Goal: Information Seeking & Learning: Learn about a topic

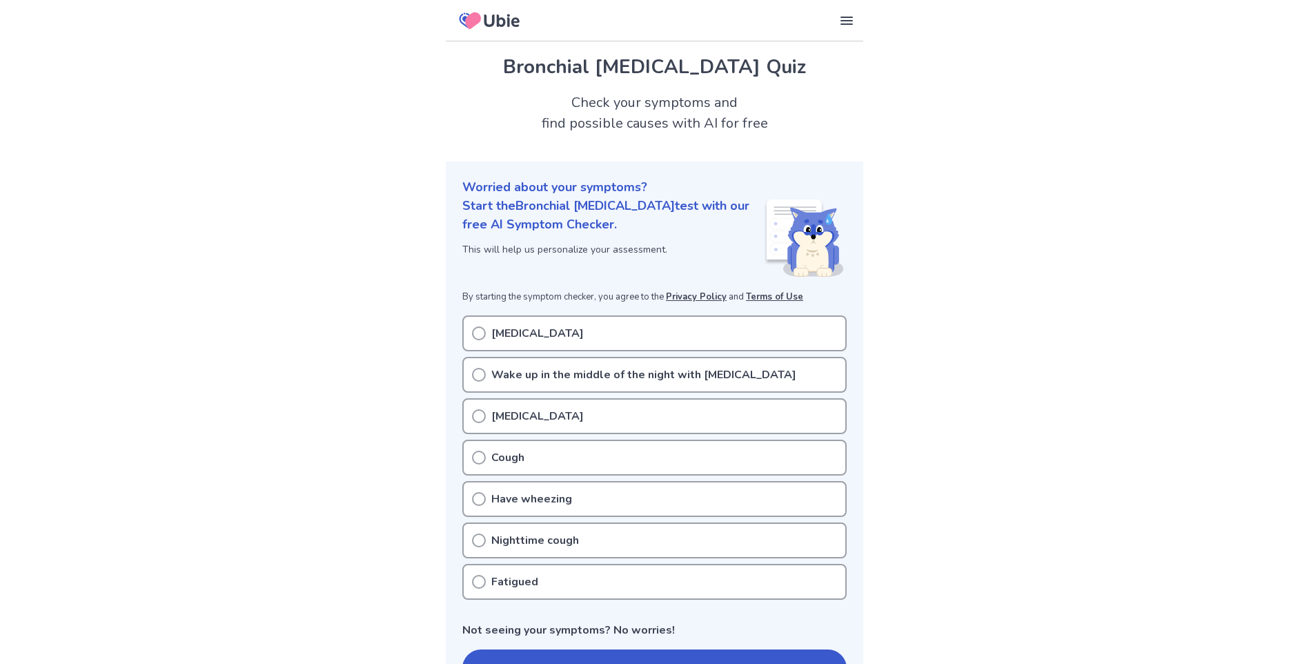
scroll to position [69, 0]
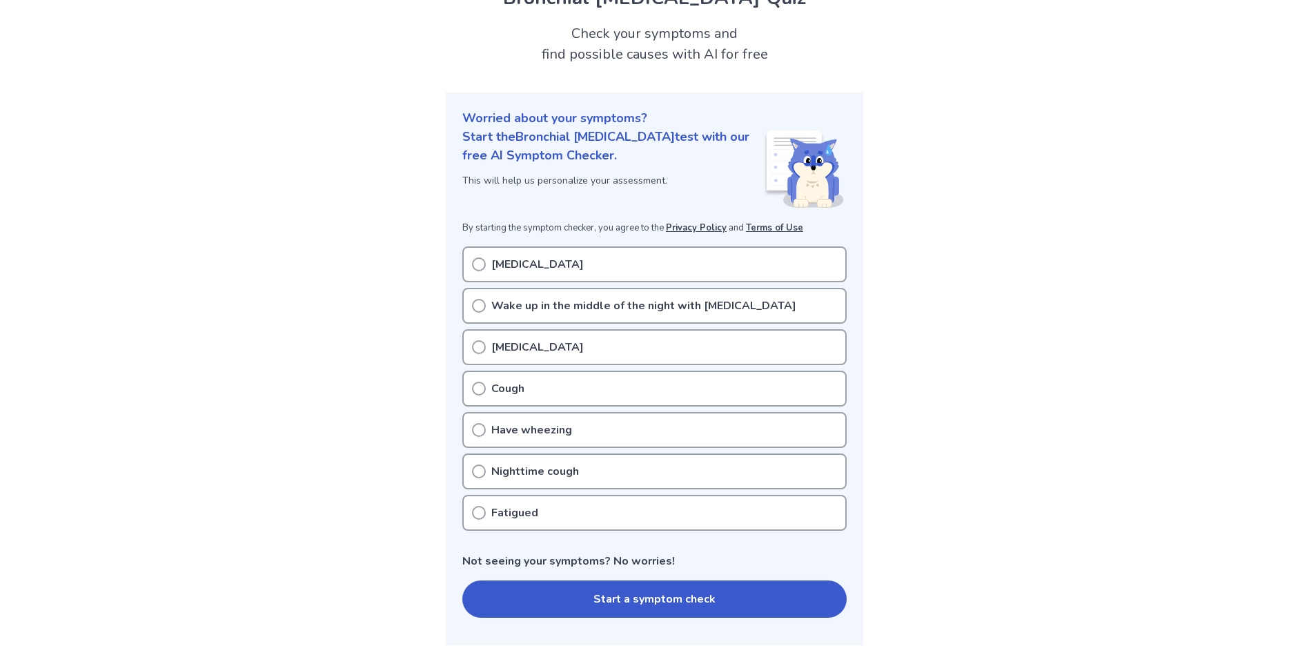
click at [551, 263] on p "[MEDICAL_DATA]" at bounding box center [537, 264] width 92 height 17
click at [480, 387] on icon at bounding box center [479, 389] width 14 height 14
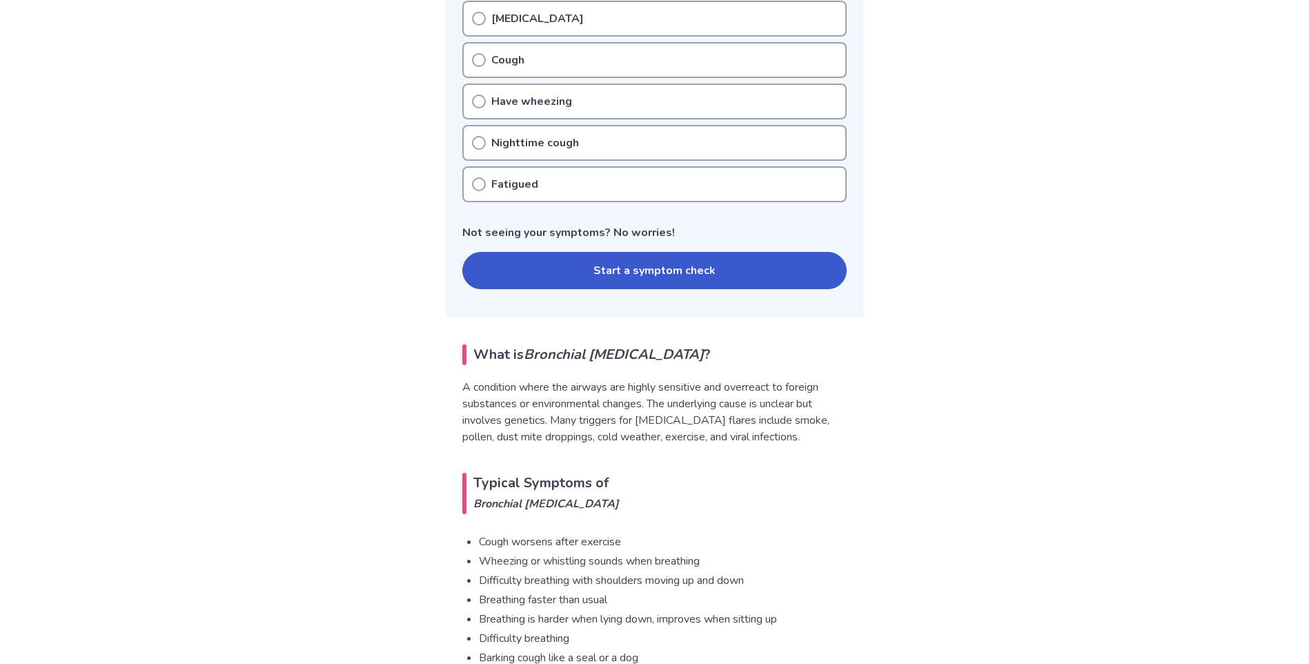
scroll to position [414, 0]
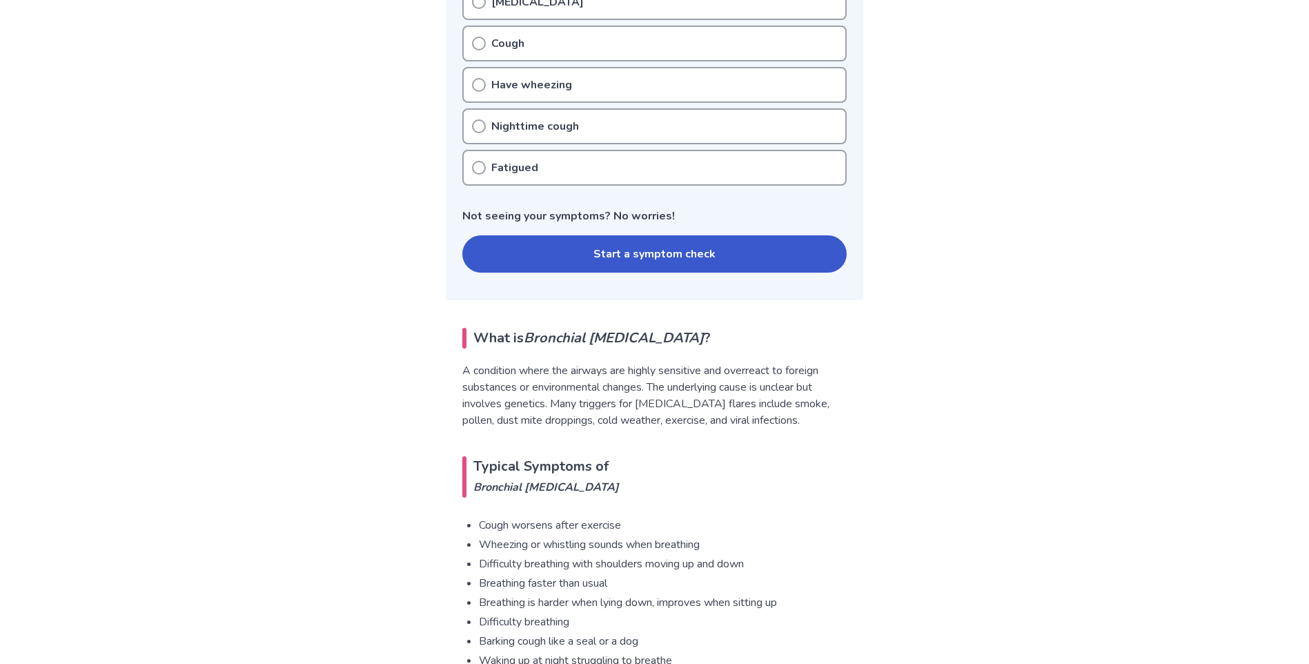
click at [677, 232] on div "Not seeing your symptoms? No worries! Start a symptom check" at bounding box center [654, 240] width 384 height 65
click at [684, 247] on button "Start a symptom check" at bounding box center [654, 253] width 384 height 37
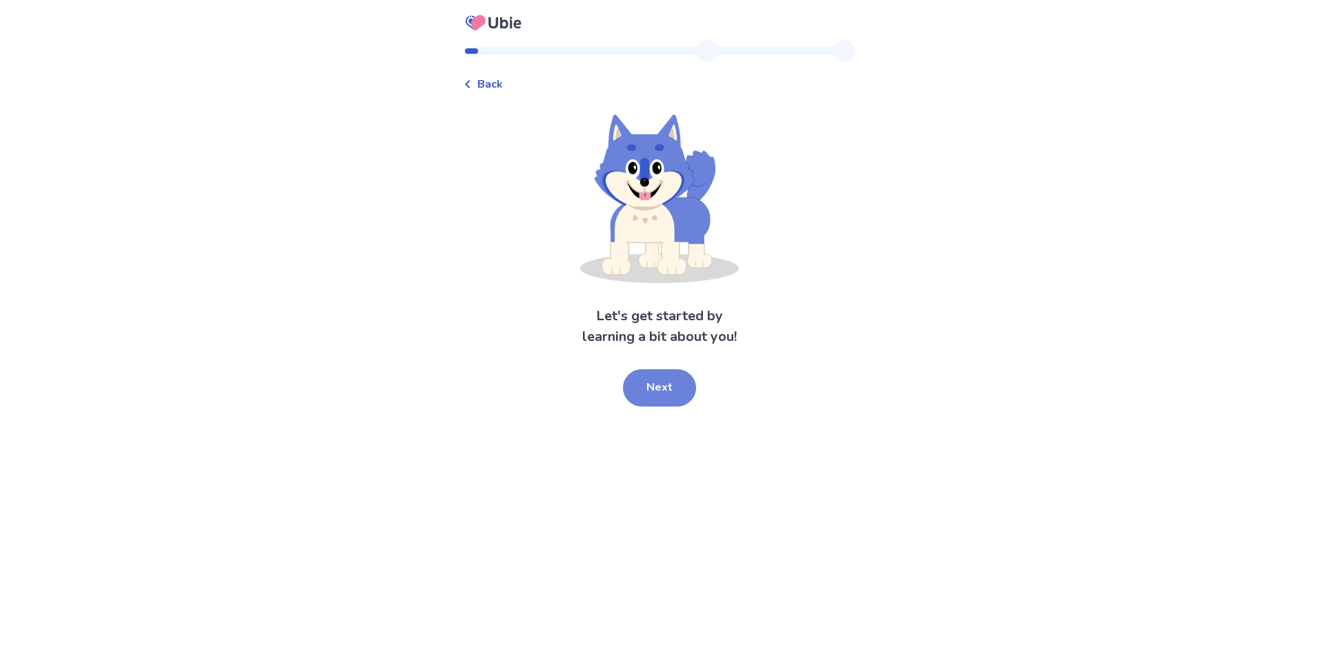
click at [666, 397] on button "Next" at bounding box center [659, 387] width 73 height 37
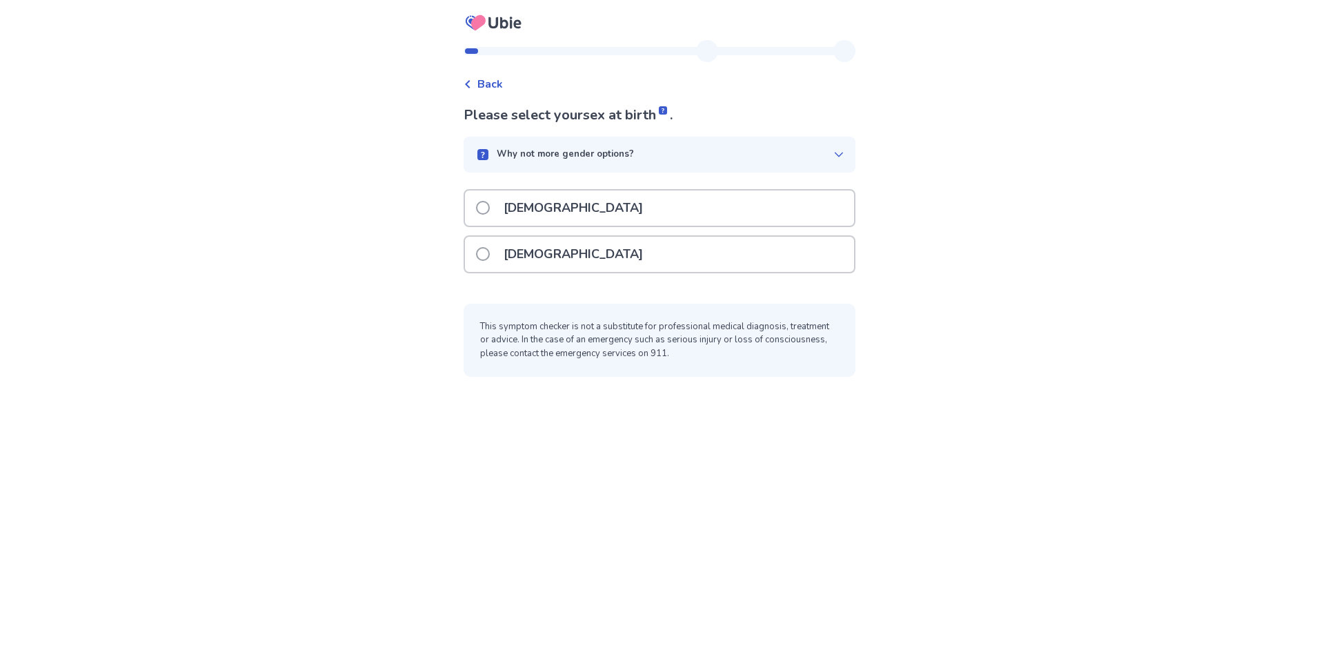
click at [530, 265] on p "Female" at bounding box center [573, 254] width 156 height 35
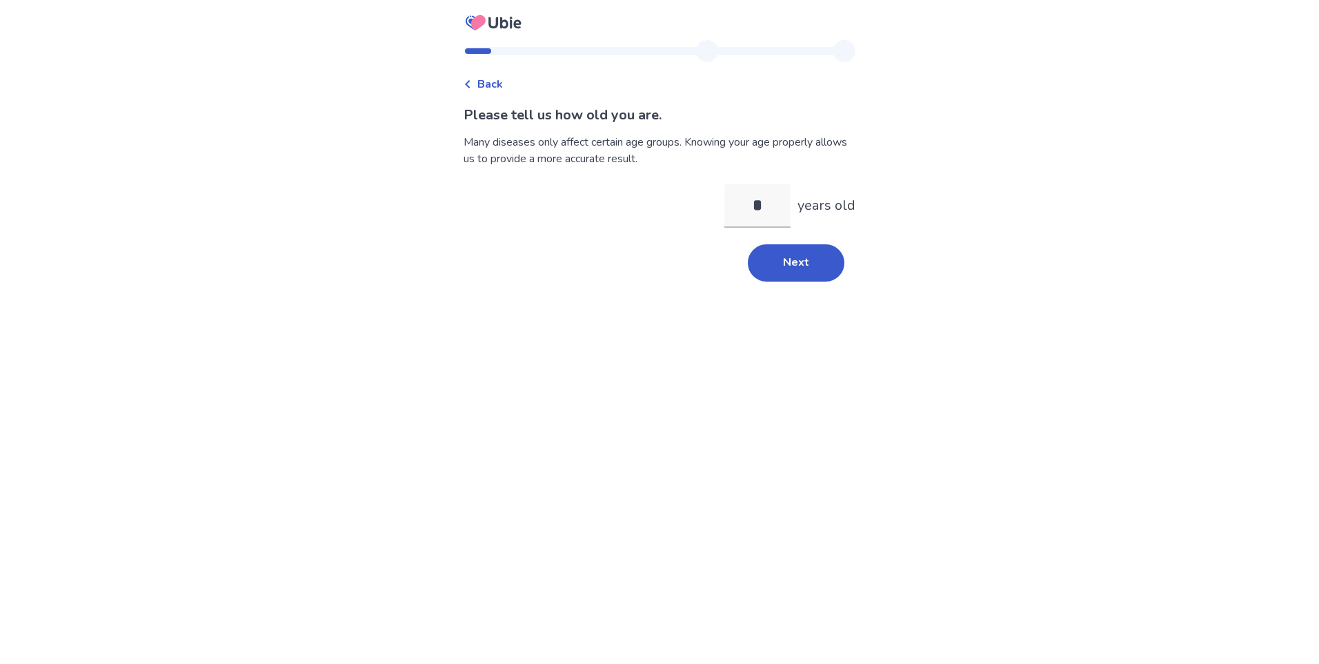
type input "**"
click at [783, 276] on button "Next" at bounding box center [796, 262] width 97 height 37
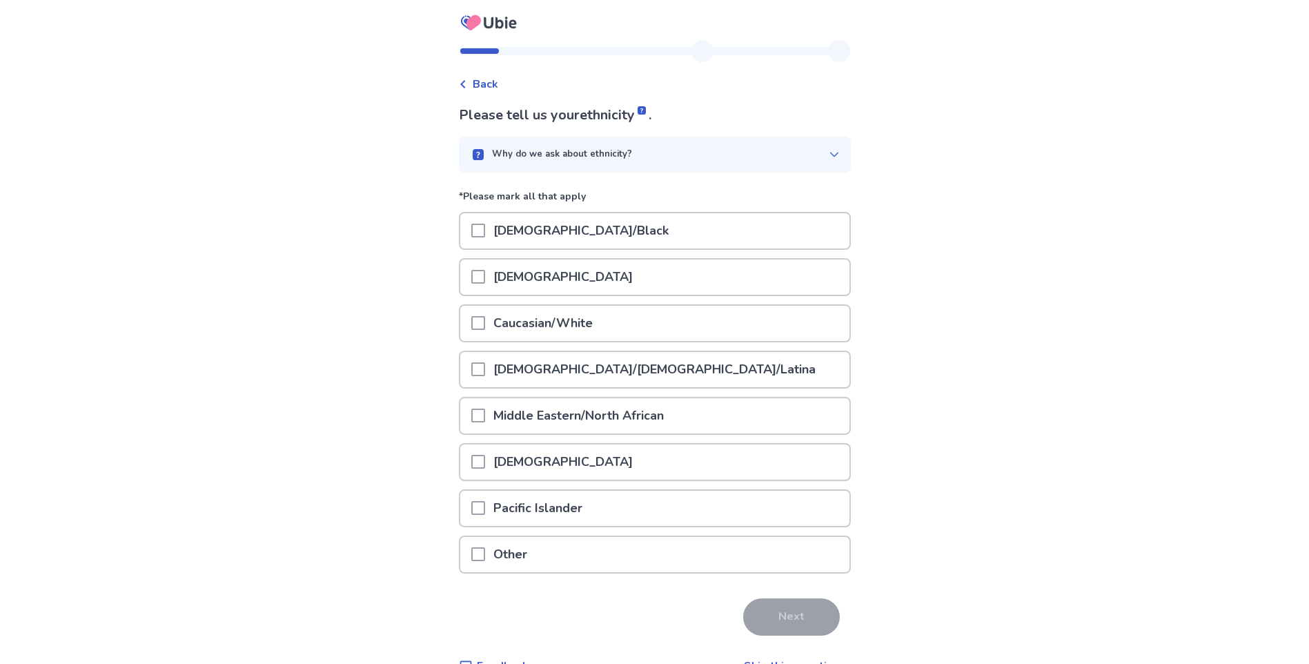
click at [518, 322] on p "Caucasian/White" at bounding box center [543, 323] width 116 height 35
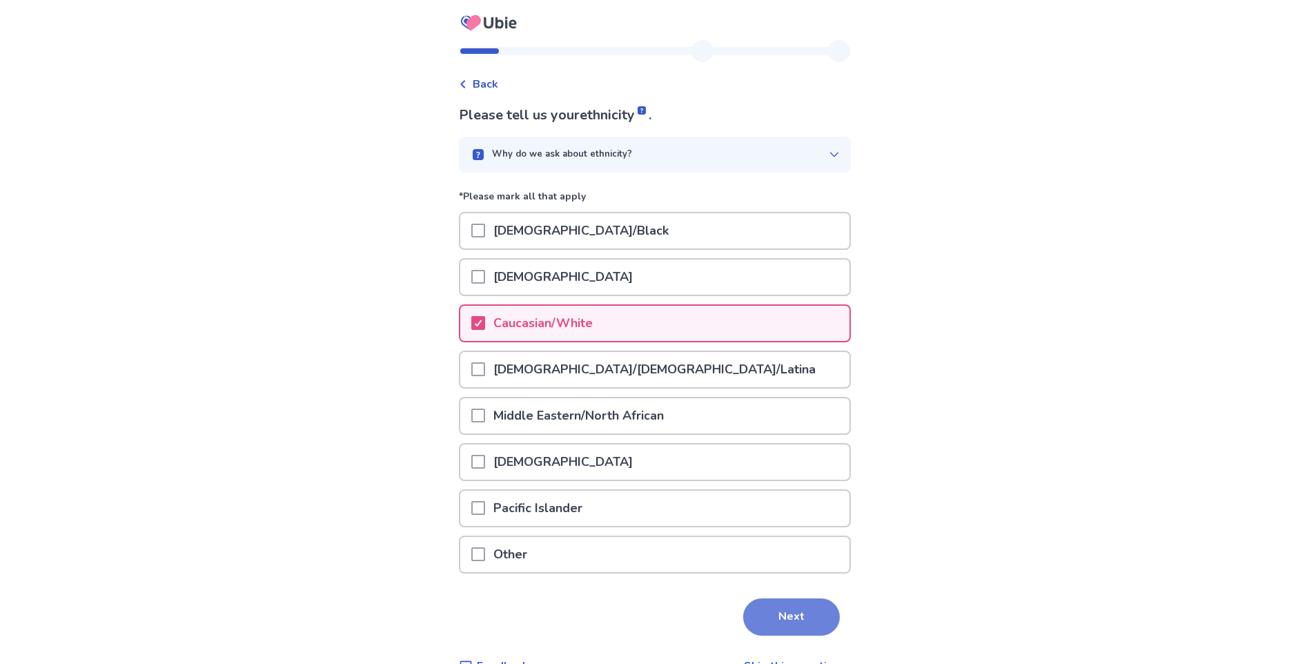
click at [783, 608] on button "Next" at bounding box center [791, 616] width 97 height 37
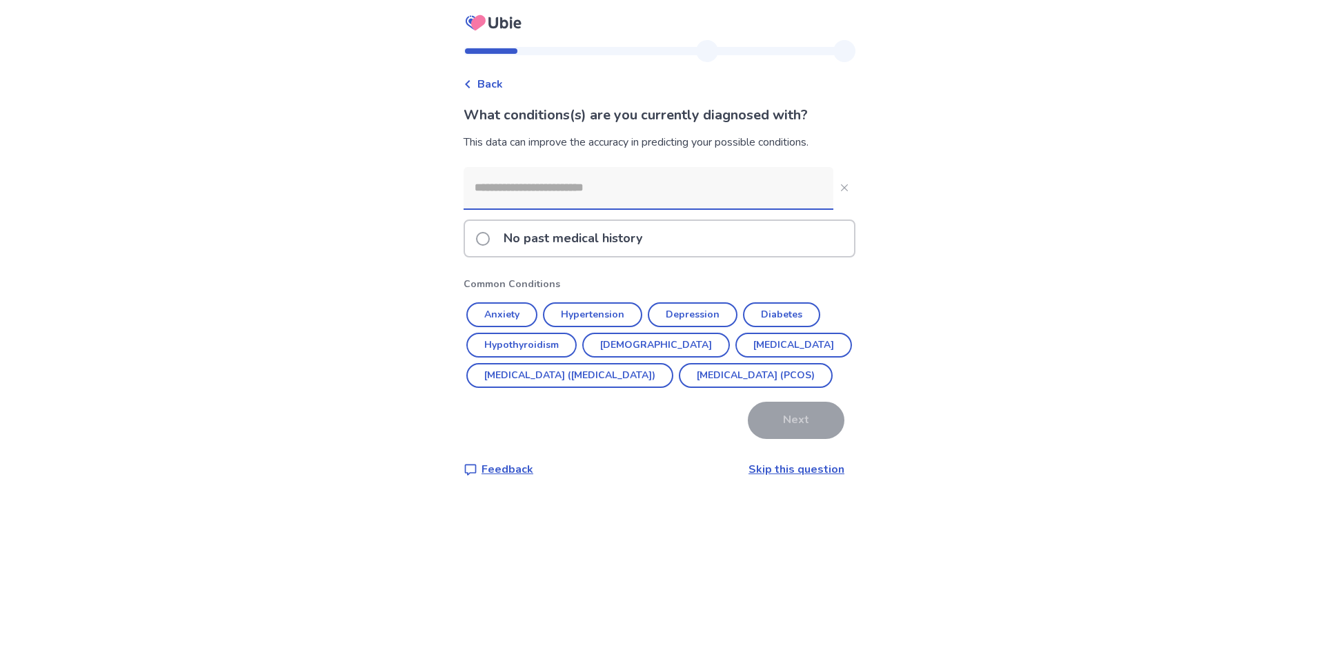
click at [511, 240] on p "No past medical history" at bounding box center [572, 238] width 155 height 35
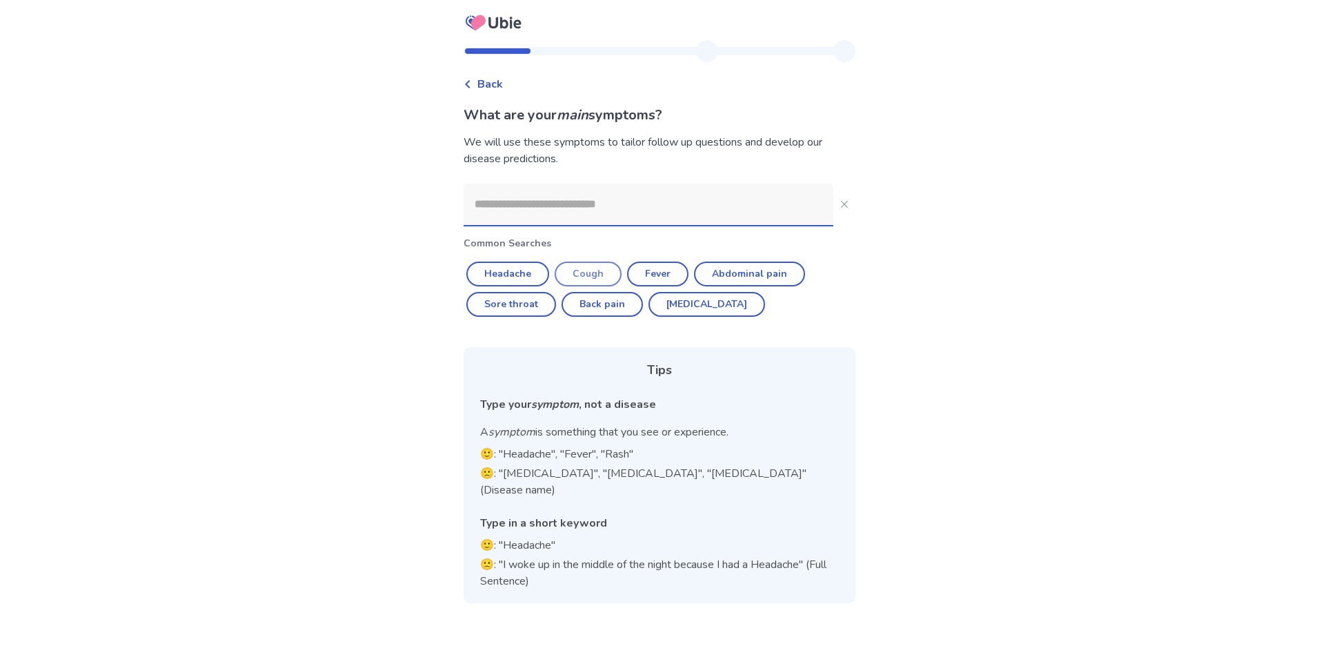
click at [607, 275] on button "Cough" at bounding box center [588, 274] width 67 height 25
type input "*****"
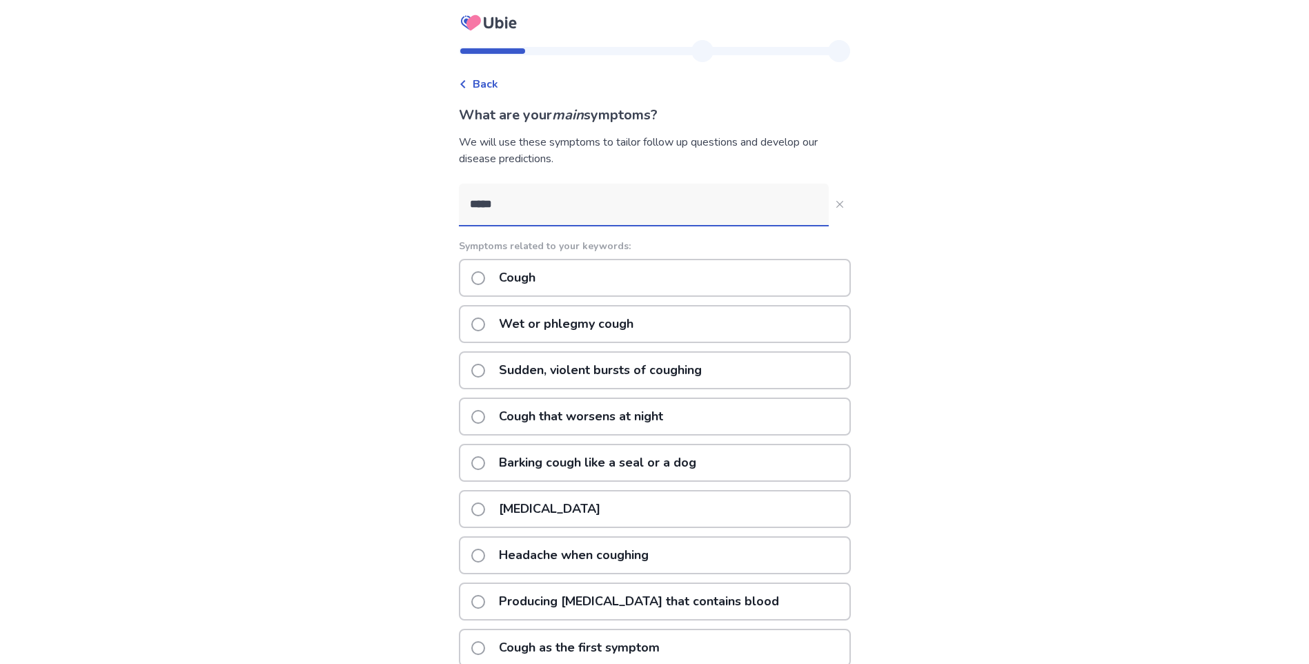
click at [681, 328] on div "Wet or phlegmy cough" at bounding box center [655, 324] width 392 height 38
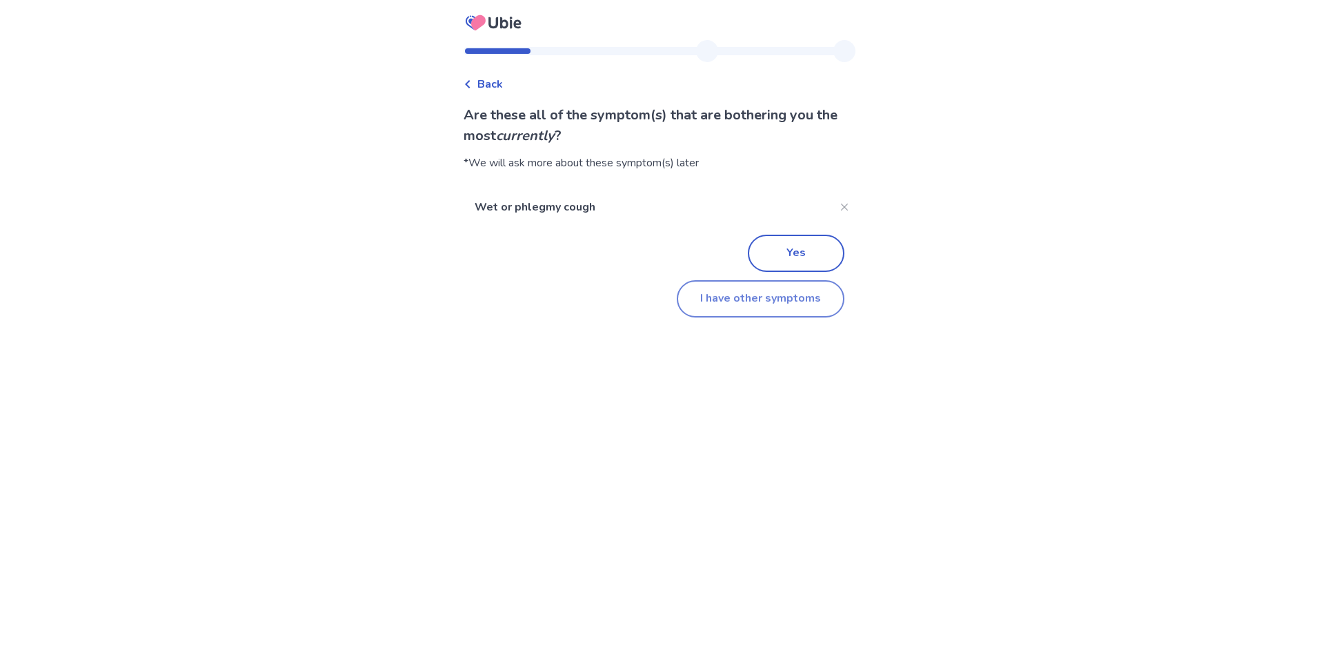
click at [769, 302] on button "I have other symptoms" at bounding box center [761, 298] width 168 height 37
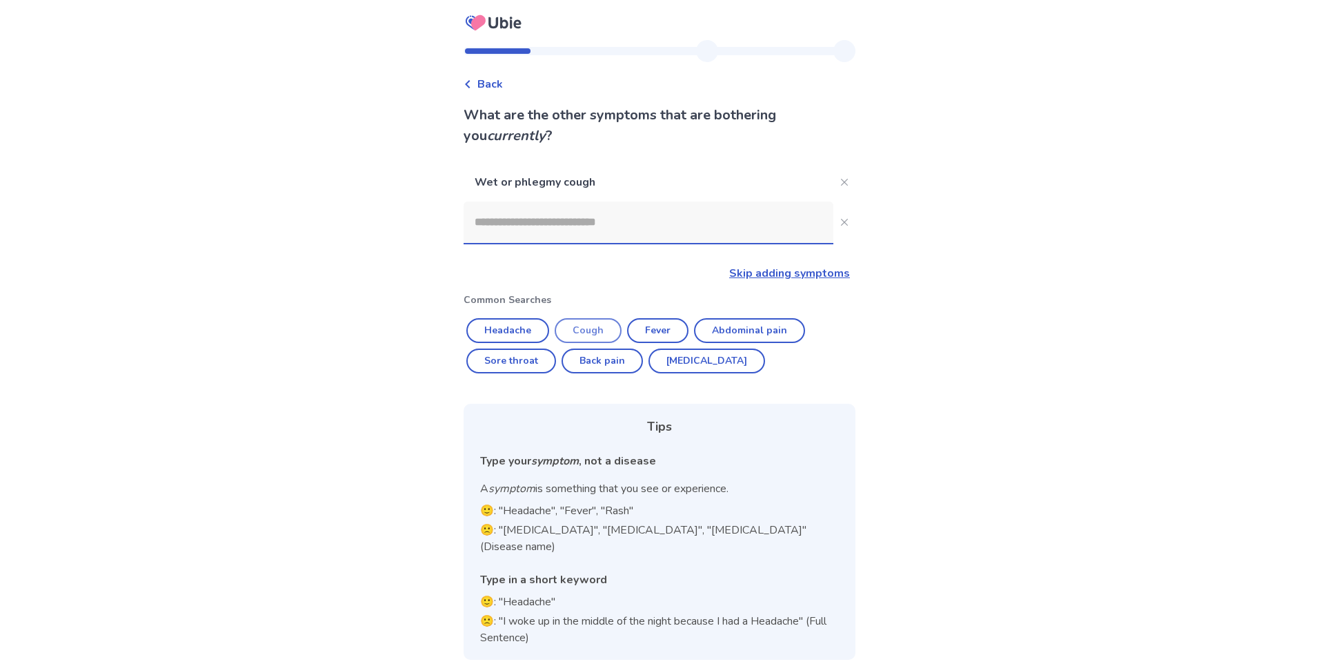
click at [607, 333] on button "Cough" at bounding box center [588, 330] width 67 height 25
type input "*****"
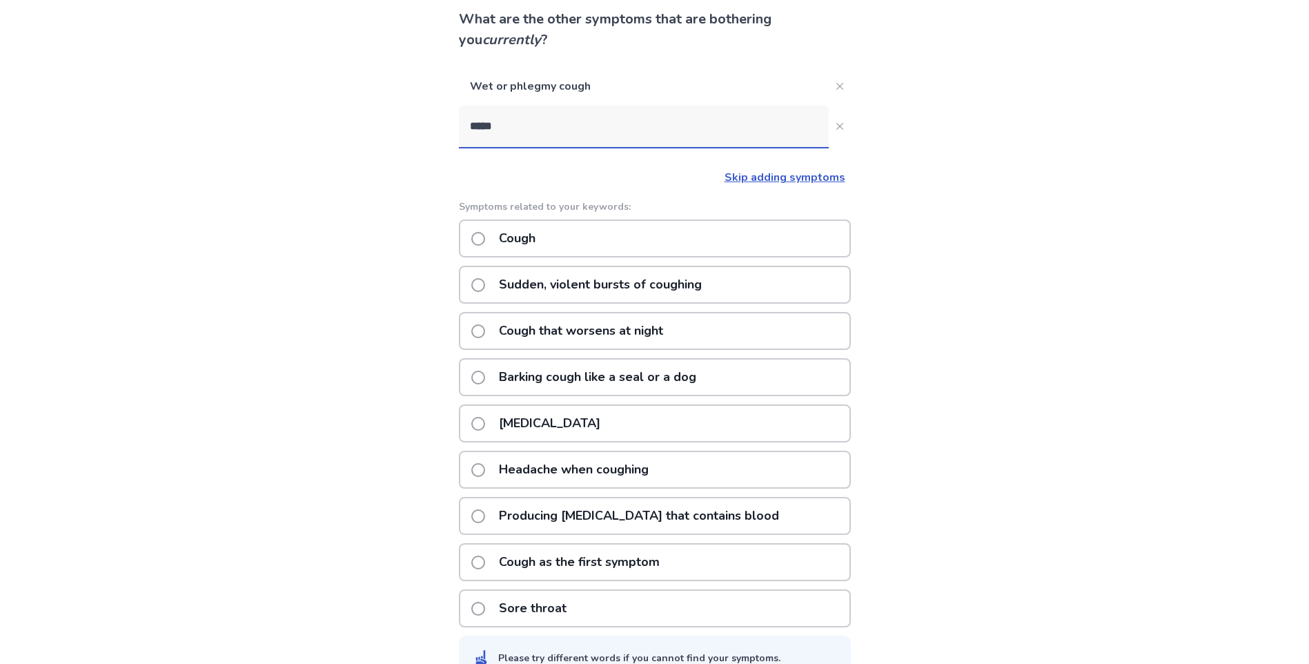
scroll to position [129, 0]
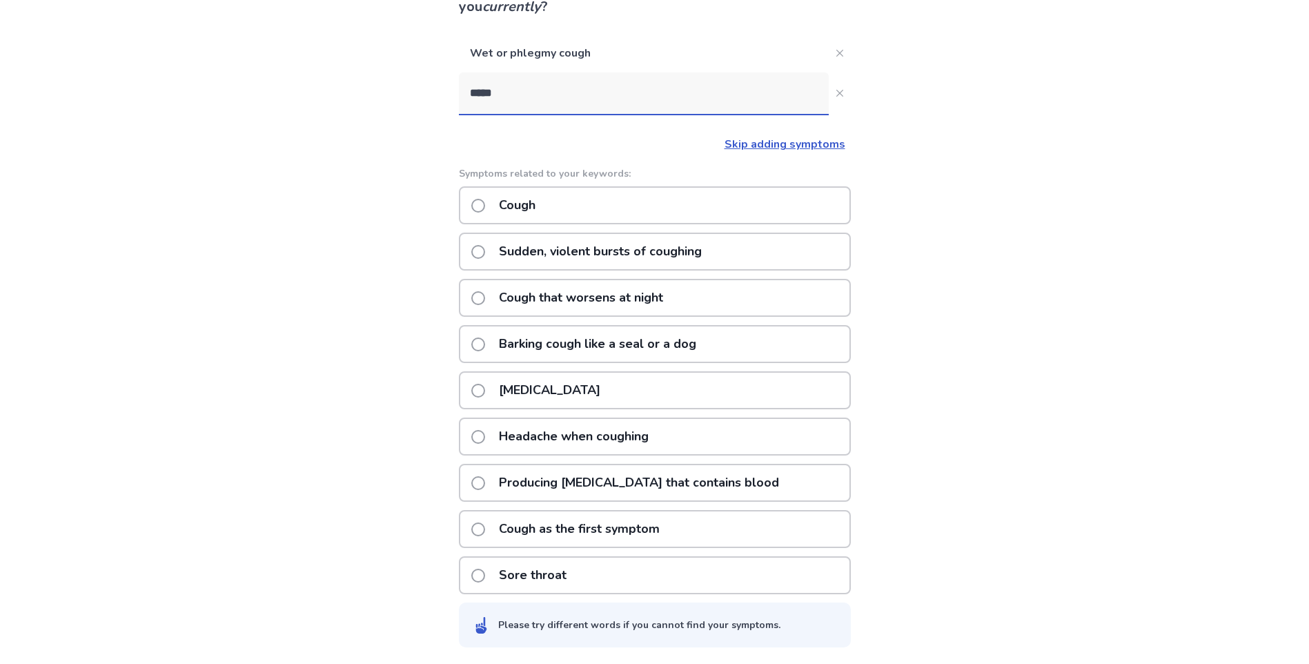
click at [564, 299] on p "Cough that worsens at night" at bounding box center [581, 297] width 181 height 35
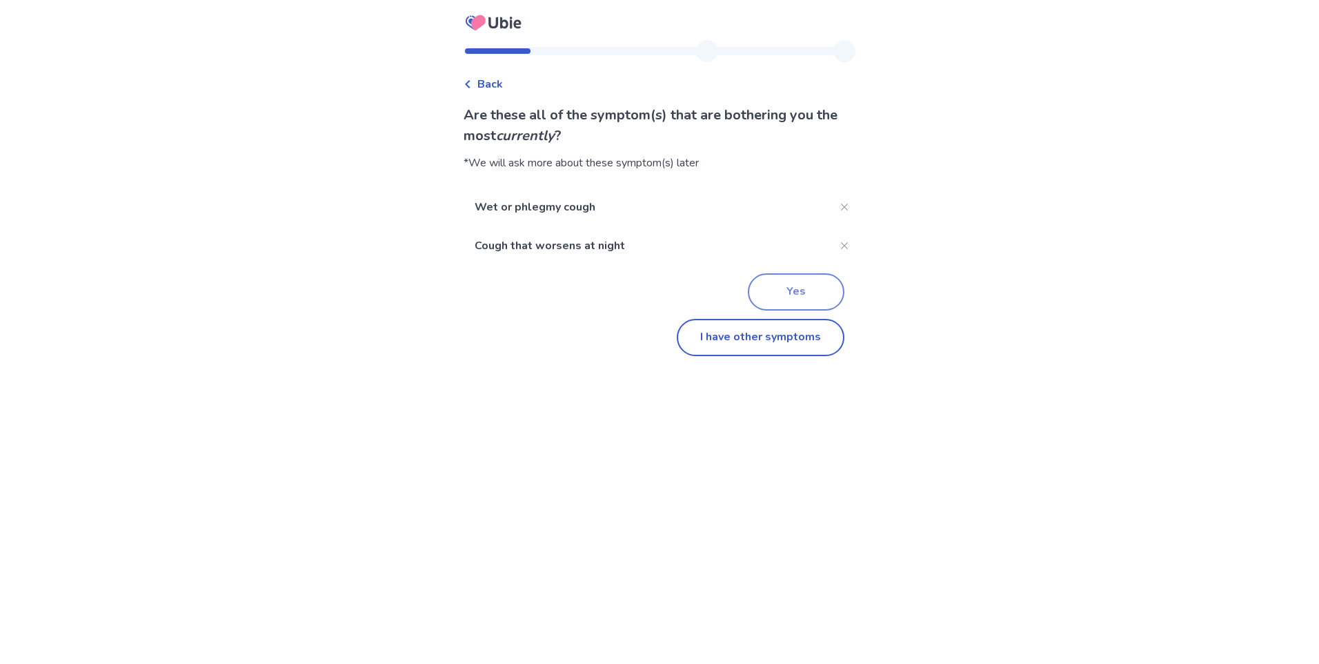
click at [794, 289] on button "Yes" at bounding box center [796, 291] width 97 height 37
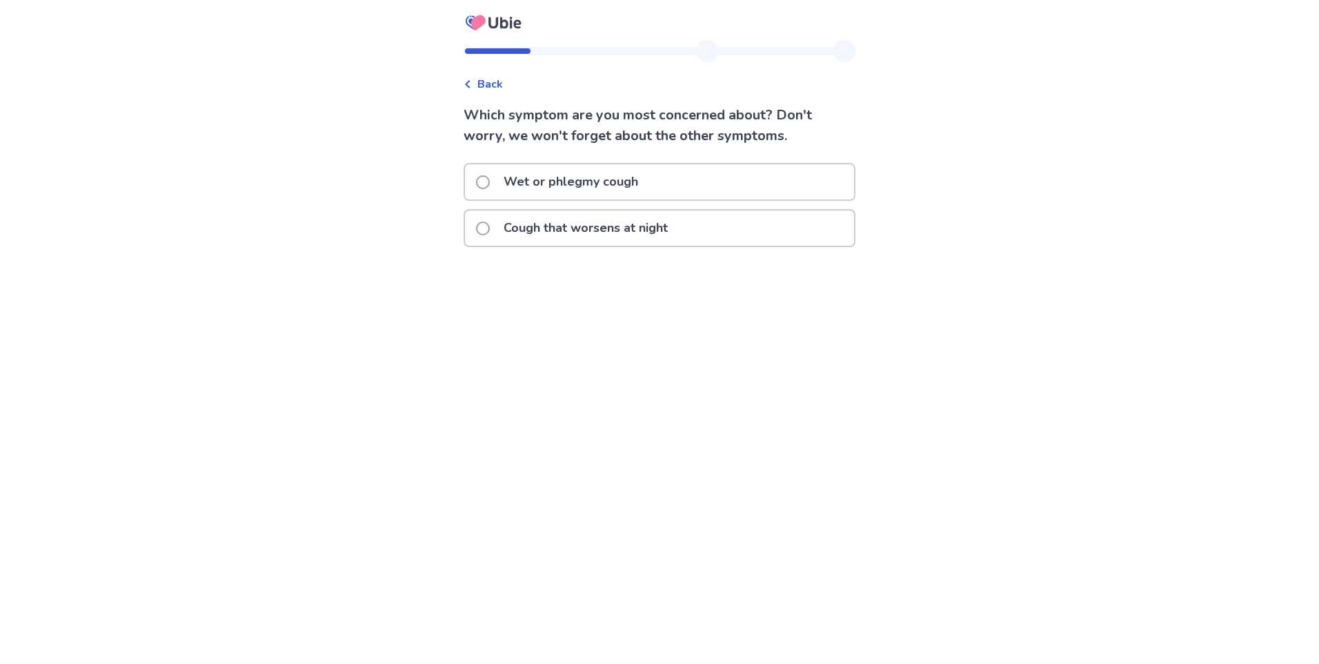
click at [710, 322] on div "Back Which symptom are you most concerned about? Don't worry, we won't forget a…" at bounding box center [659, 332] width 1319 height 664
click at [598, 191] on p "Wet or phlegmy cough" at bounding box center [570, 181] width 151 height 35
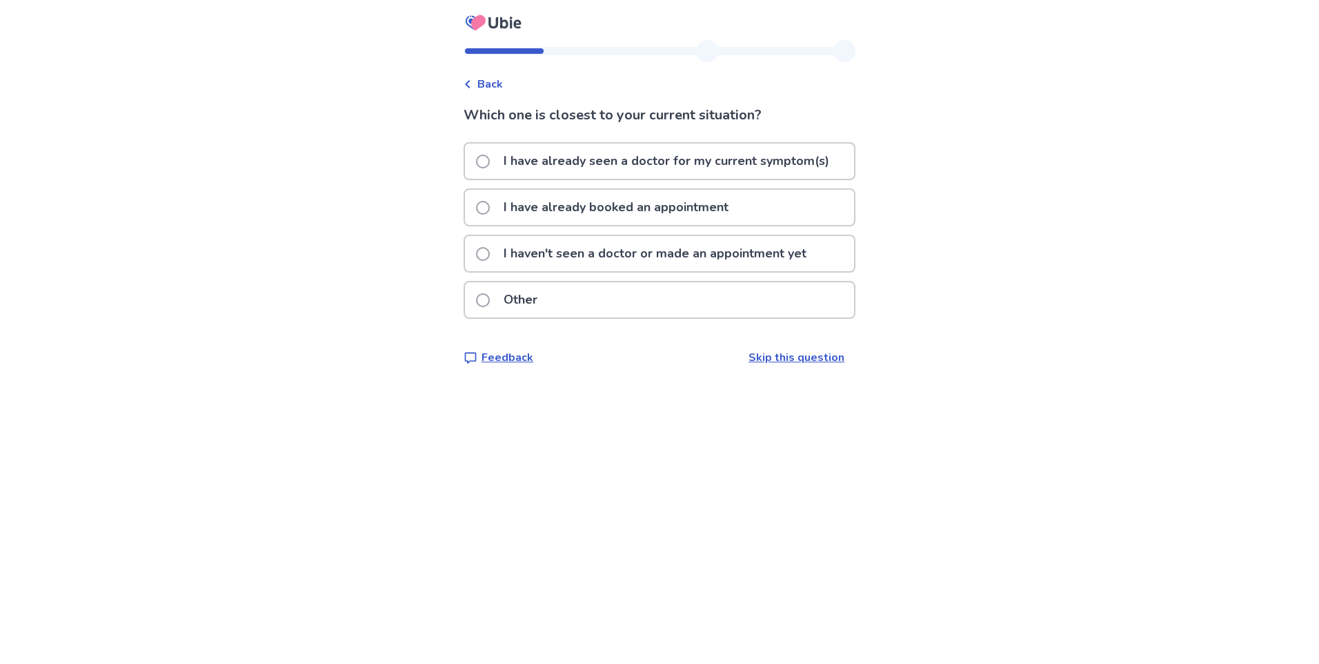
click at [575, 250] on p "I haven't seen a doctor or made an appointment yet" at bounding box center [654, 253] width 319 height 35
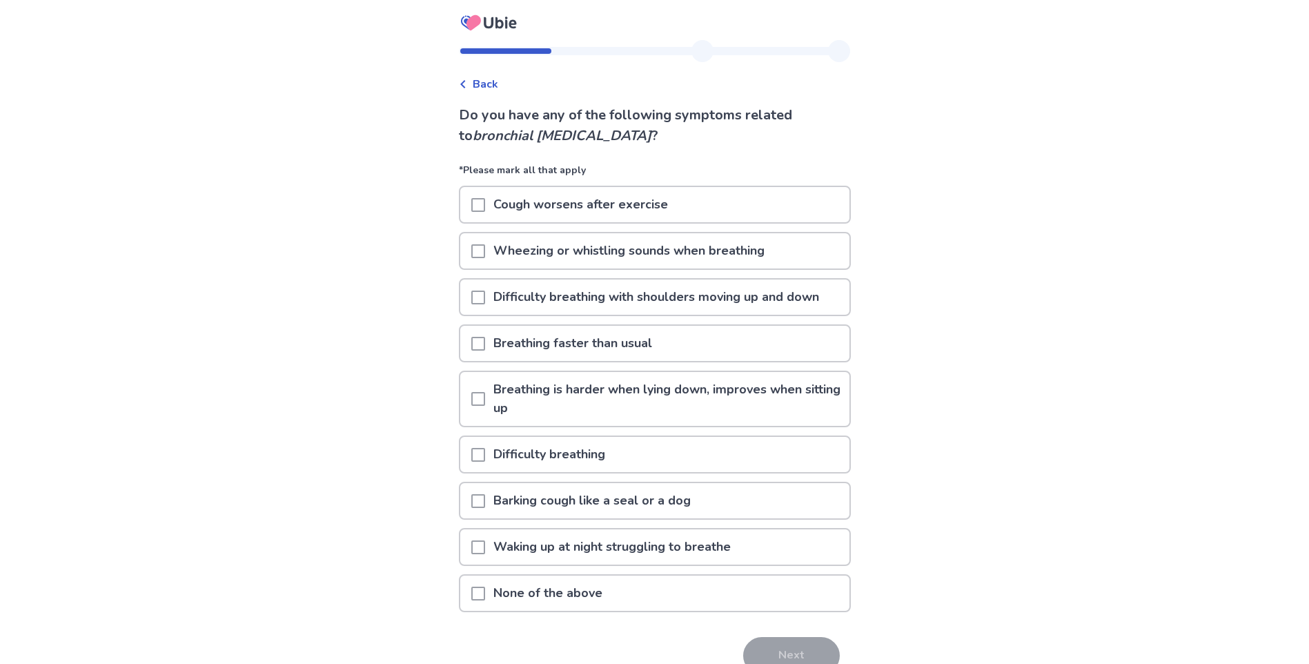
click at [482, 205] on span at bounding box center [478, 205] width 14 height 14
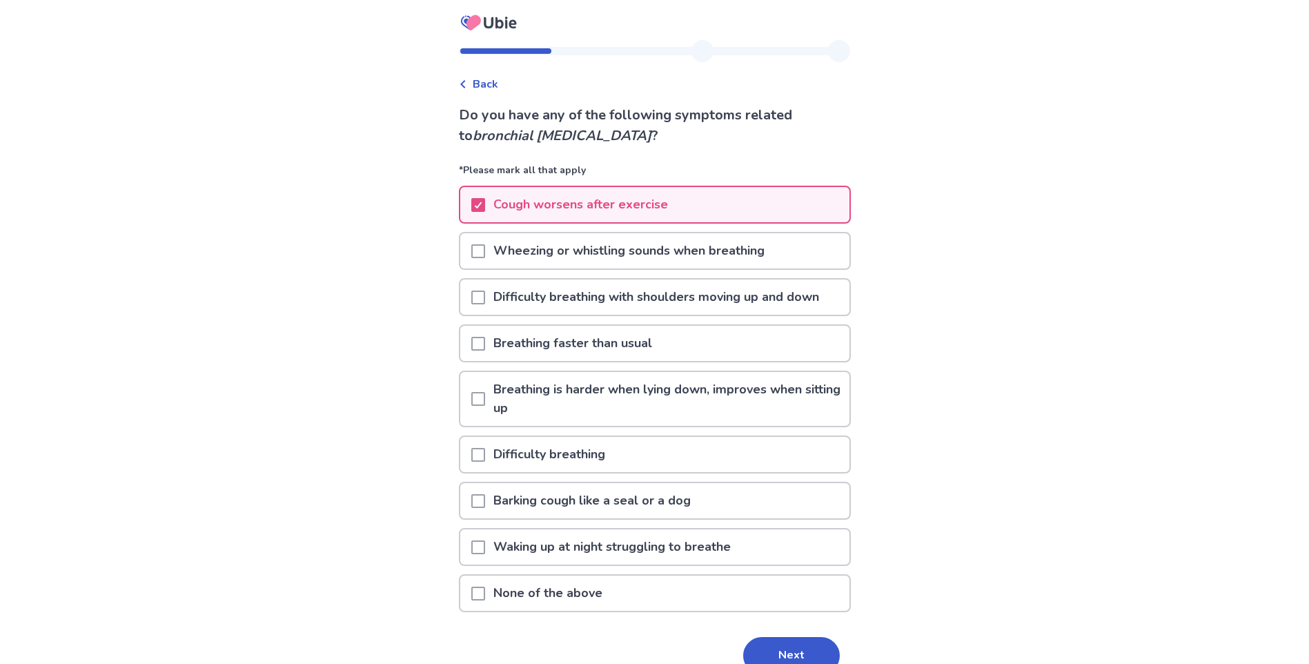
click at [481, 252] on span at bounding box center [478, 251] width 14 height 14
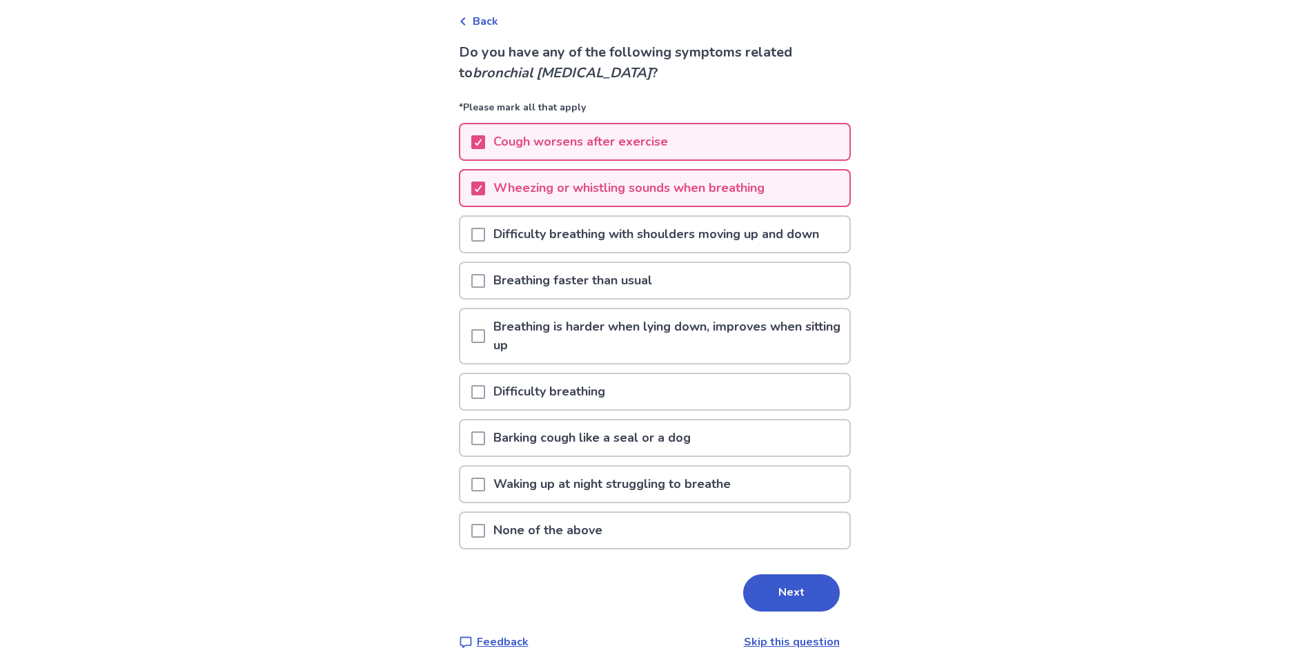
scroll to position [71, 0]
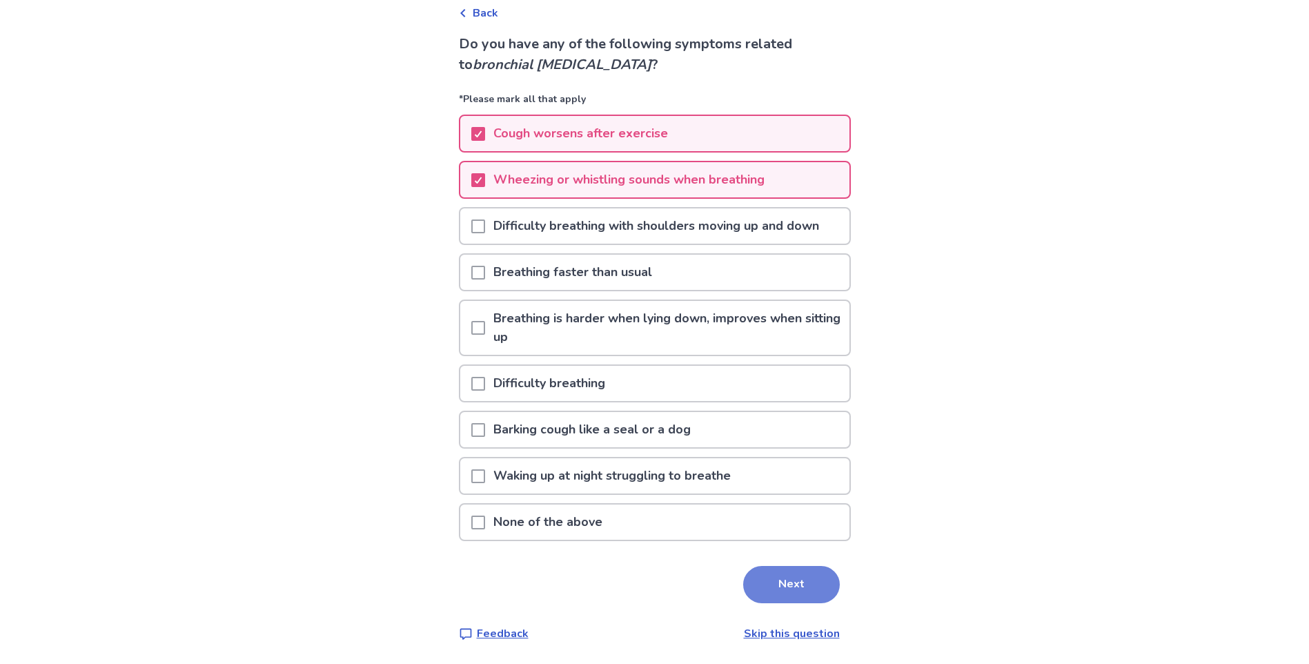
click at [814, 590] on button "Next" at bounding box center [791, 584] width 97 height 37
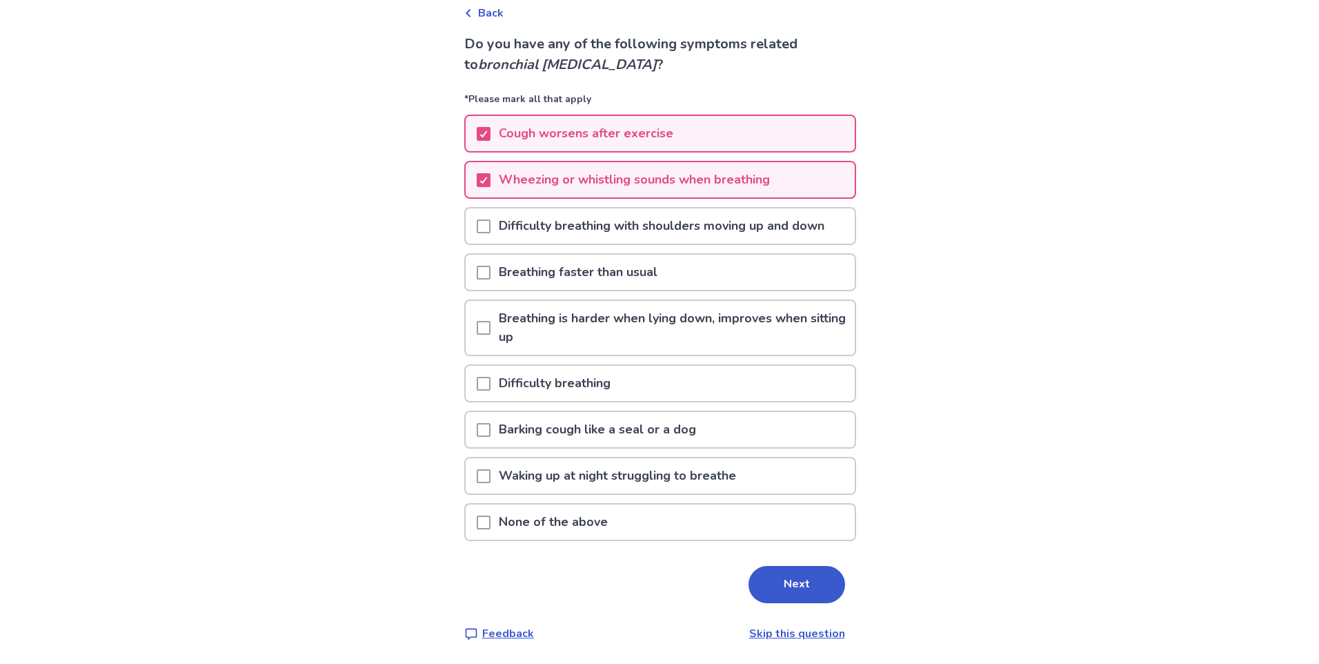
scroll to position [0, 0]
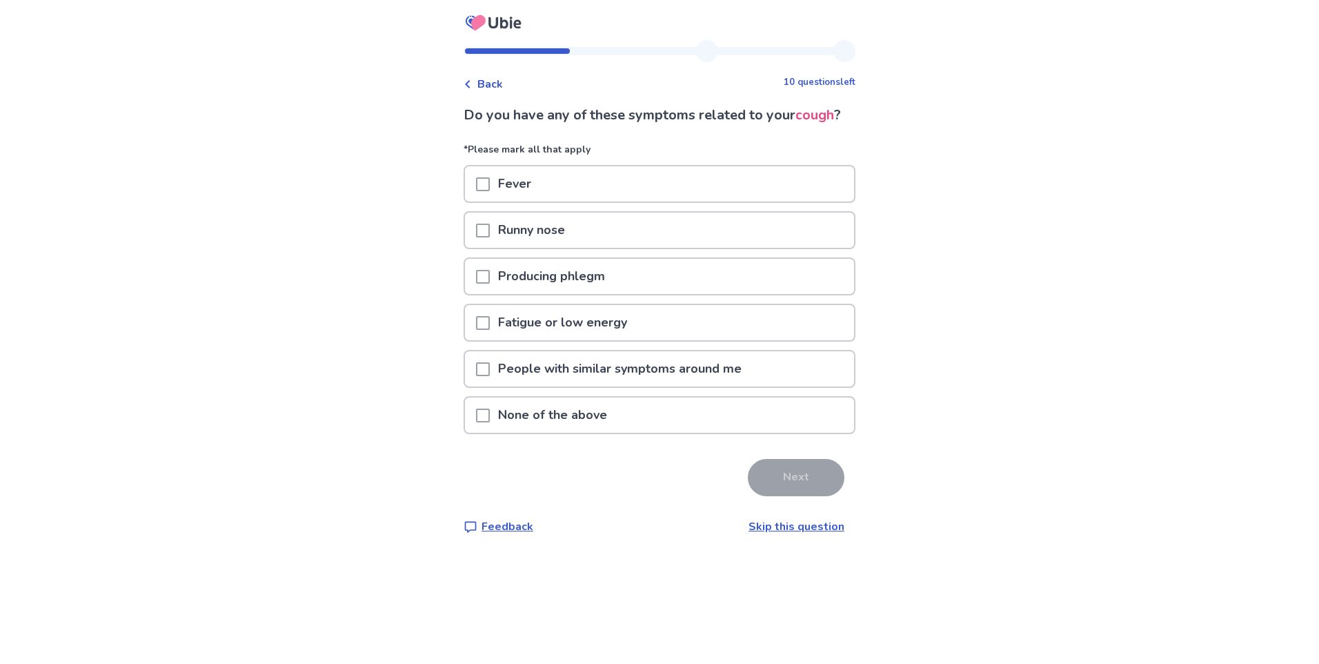
click at [490, 284] on span at bounding box center [483, 277] width 14 height 14
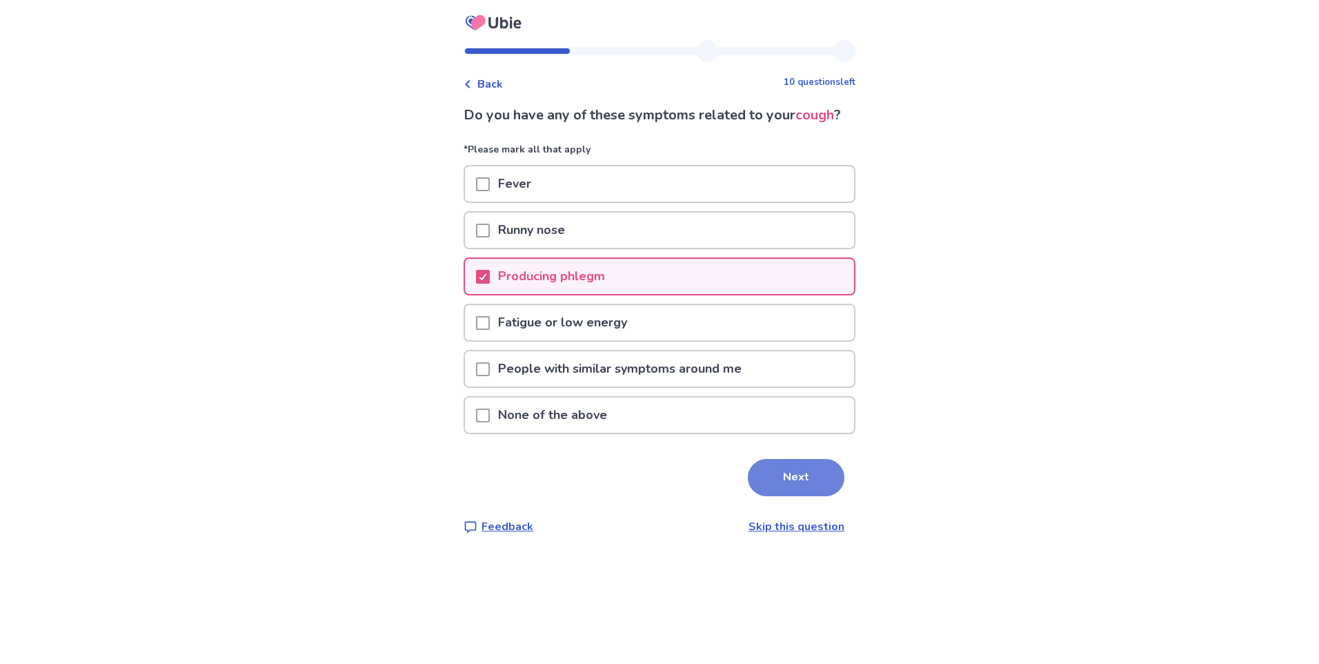
click at [791, 495] on button "Next" at bounding box center [796, 477] width 97 height 37
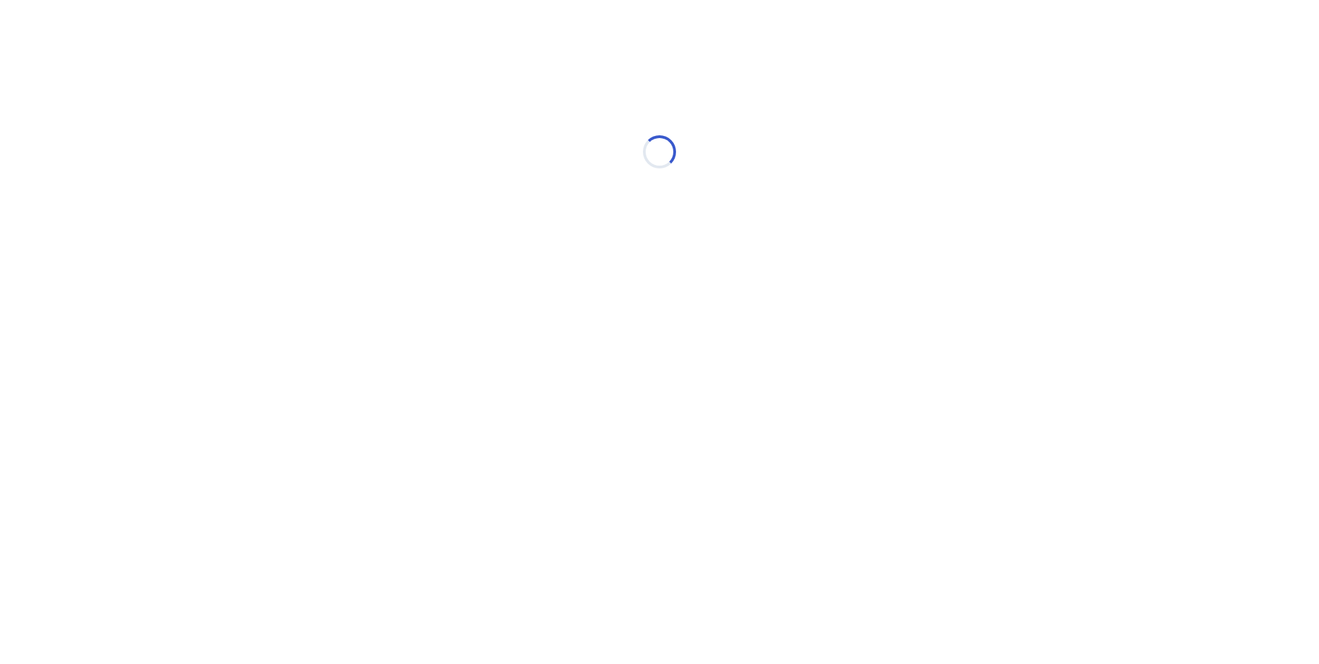
select select "*"
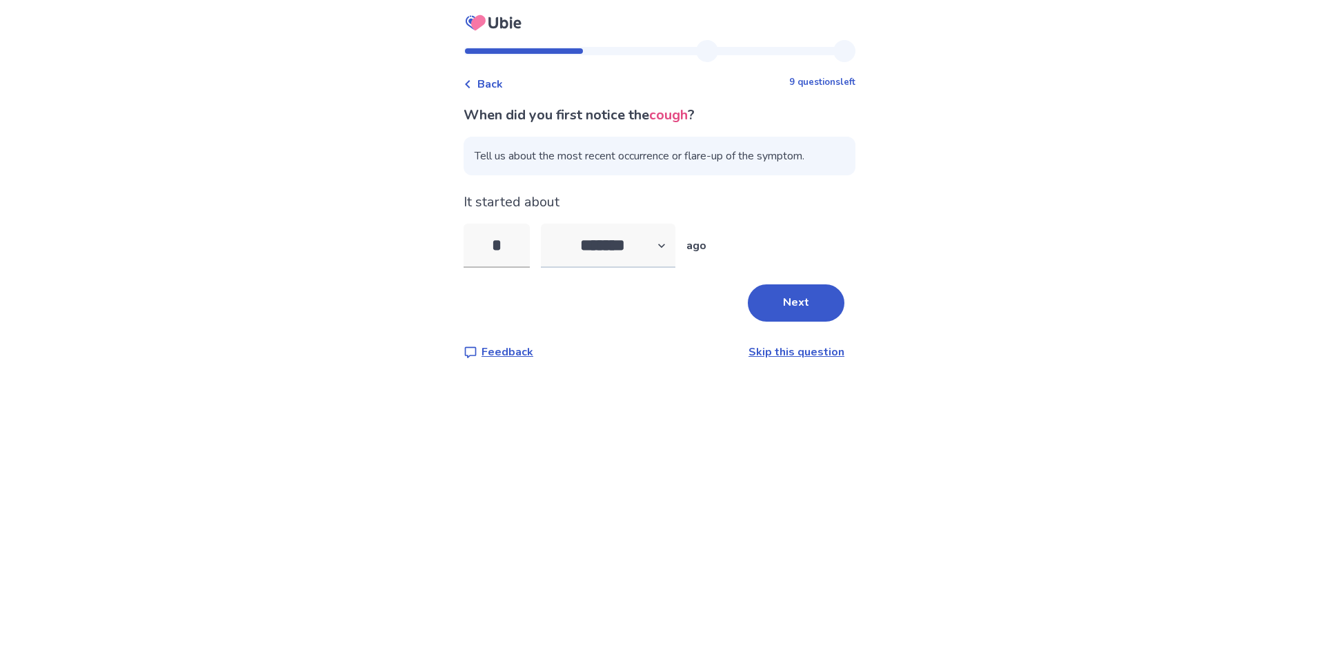
type input "*"
click at [649, 246] on select "******* ****** ******* ******** *******" at bounding box center [608, 246] width 135 height 44
select select "*"
click at [549, 224] on select "******* ****** ******* ******** *******" at bounding box center [608, 246] width 135 height 44
drag, startPoint x: 773, startPoint y: 321, endPoint x: 759, endPoint y: 335, distance: 20.0
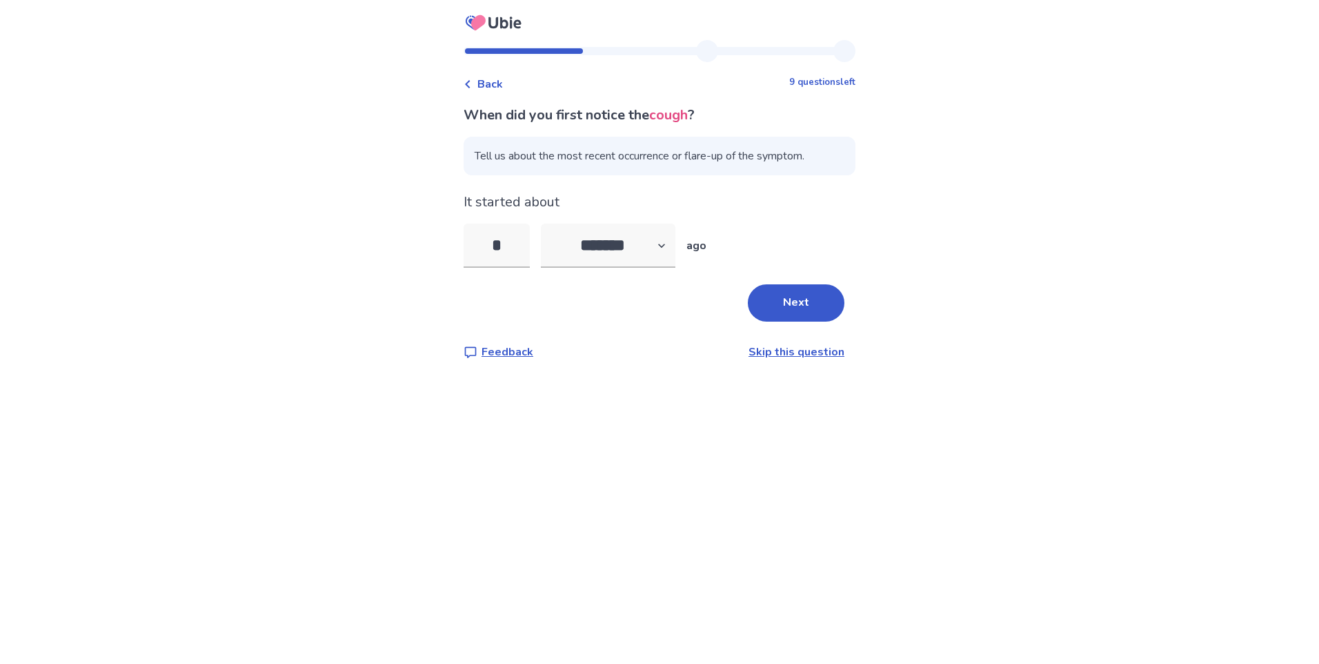
click at [773, 321] on button "Next" at bounding box center [796, 302] width 97 height 37
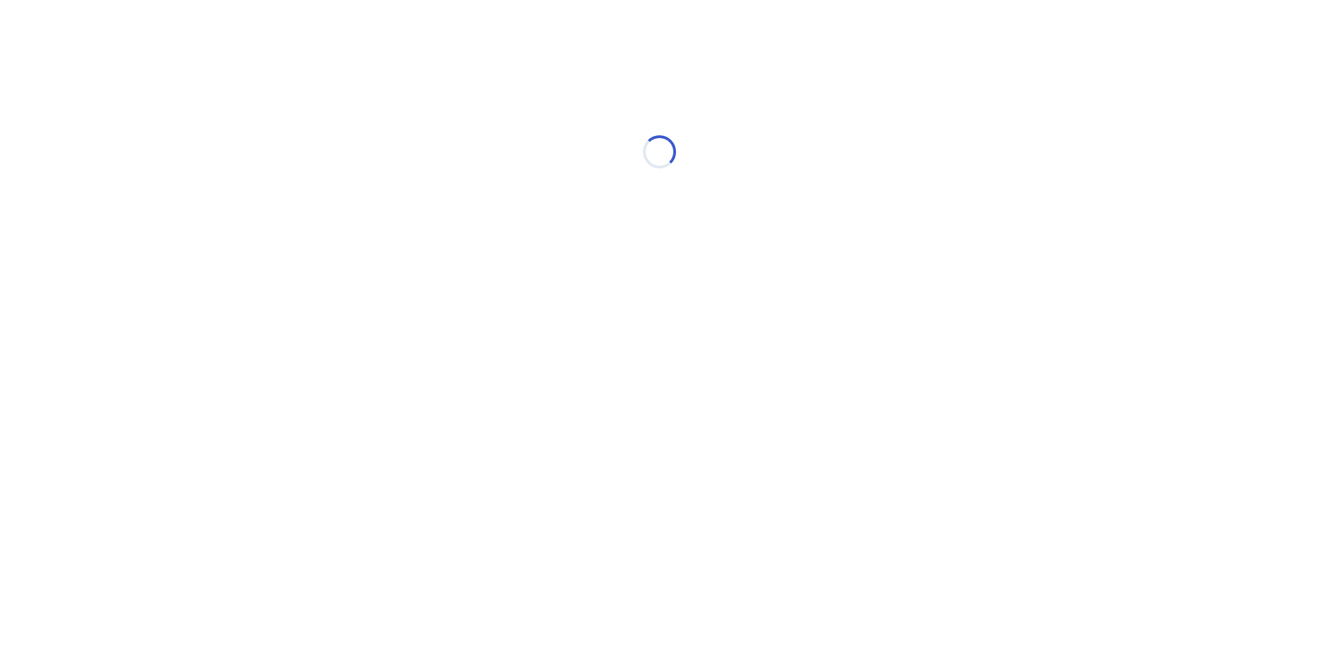
select select "*"
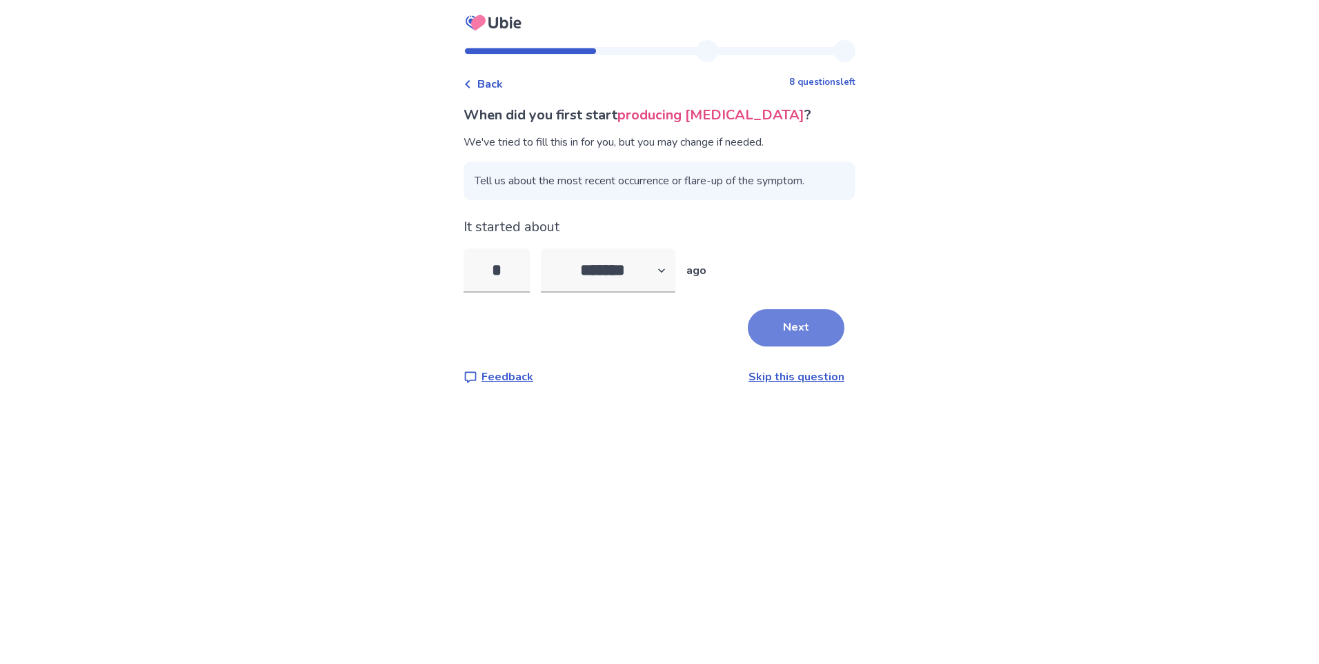
click at [794, 319] on button "Next" at bounding box center [796, 327] width 97 height 37
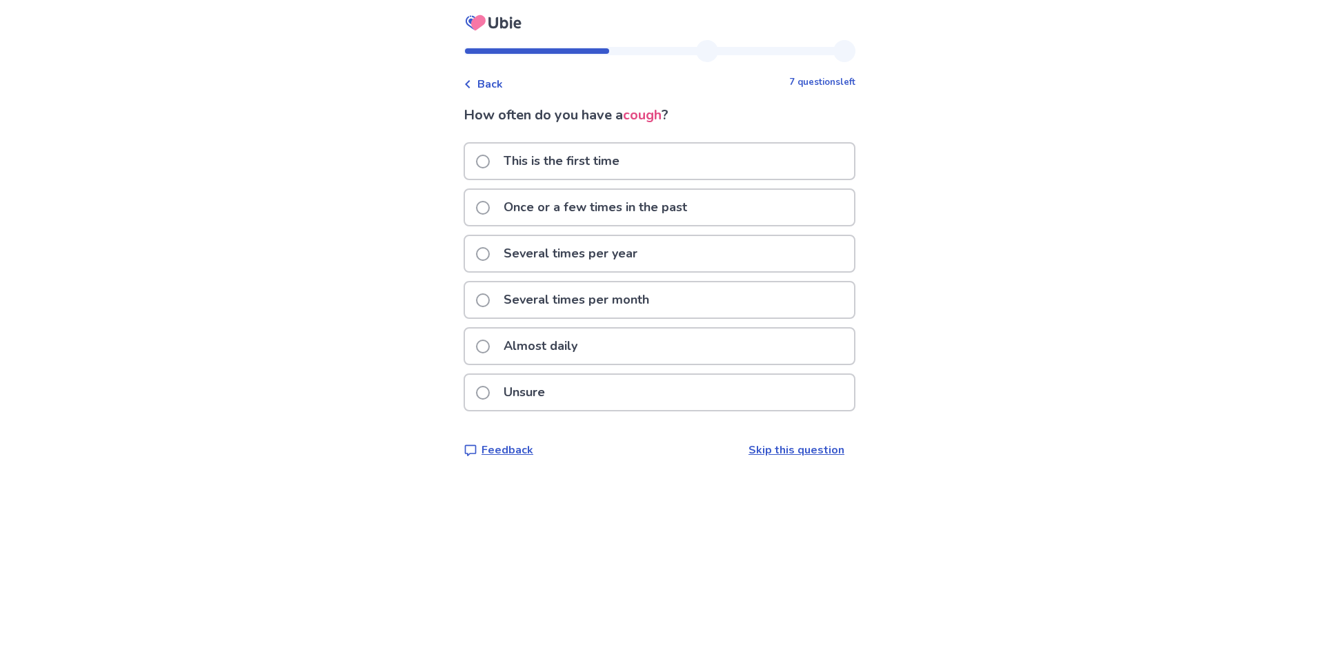
click at [513, 339] on p "Almost daily" at bounding box center [540, 345] width 90 height 35
